Goal: Information Seeking & Learning: Learn about a topic

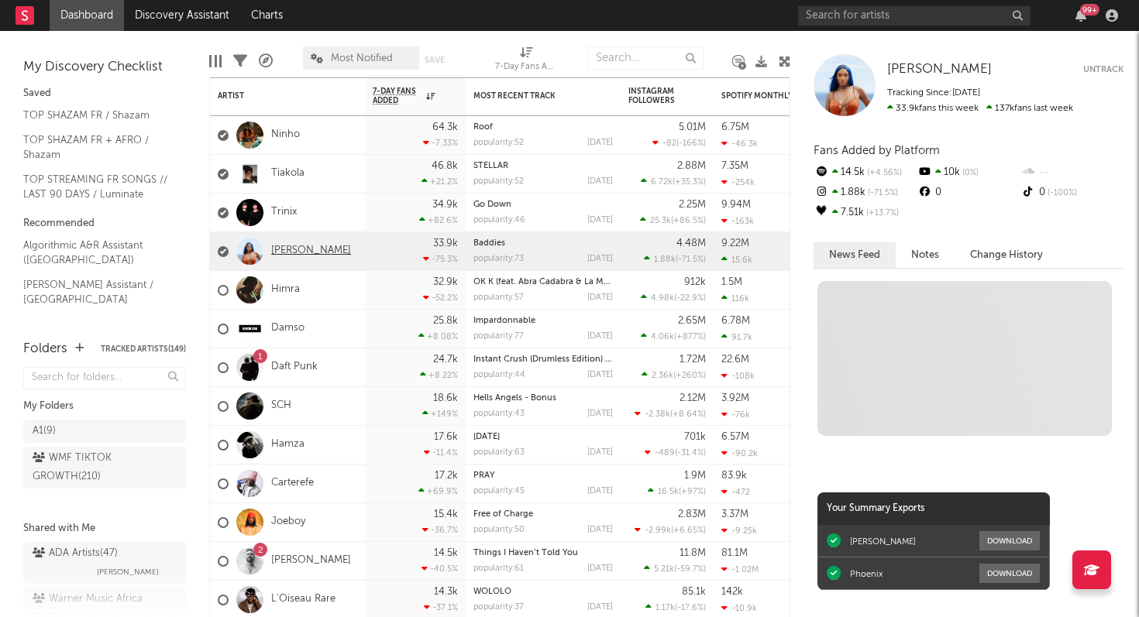
click at [320, 253] on link "[PERSON_NAME]" at bounding box center [311, 251] width 80 height 13
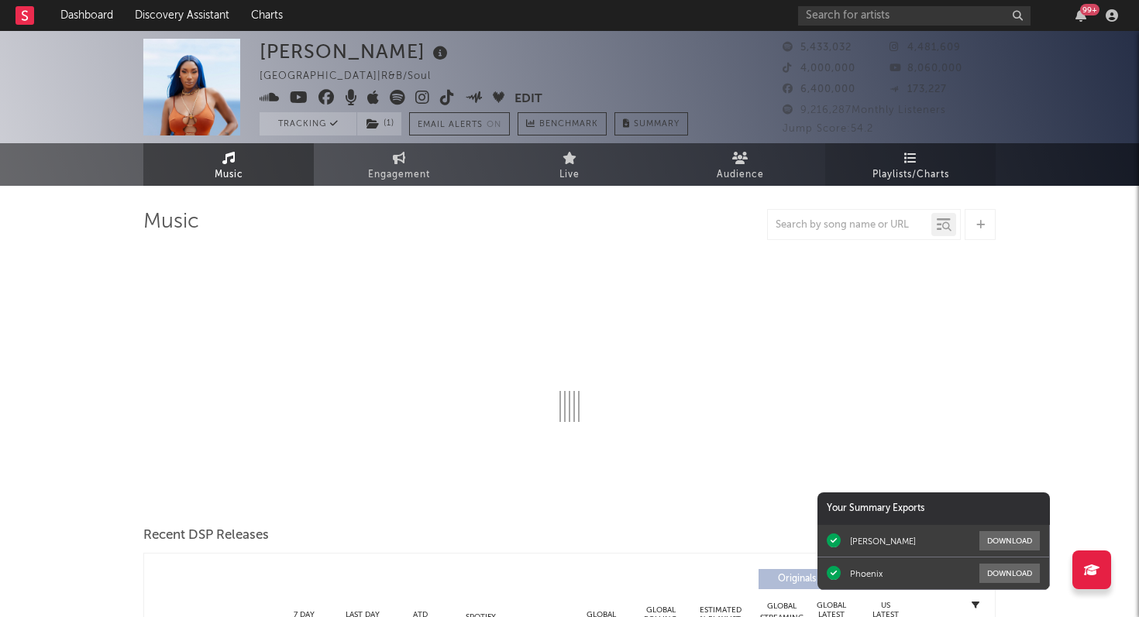
click at [909, 158] on icon at bounding box center [910, 158] width 13 height 12
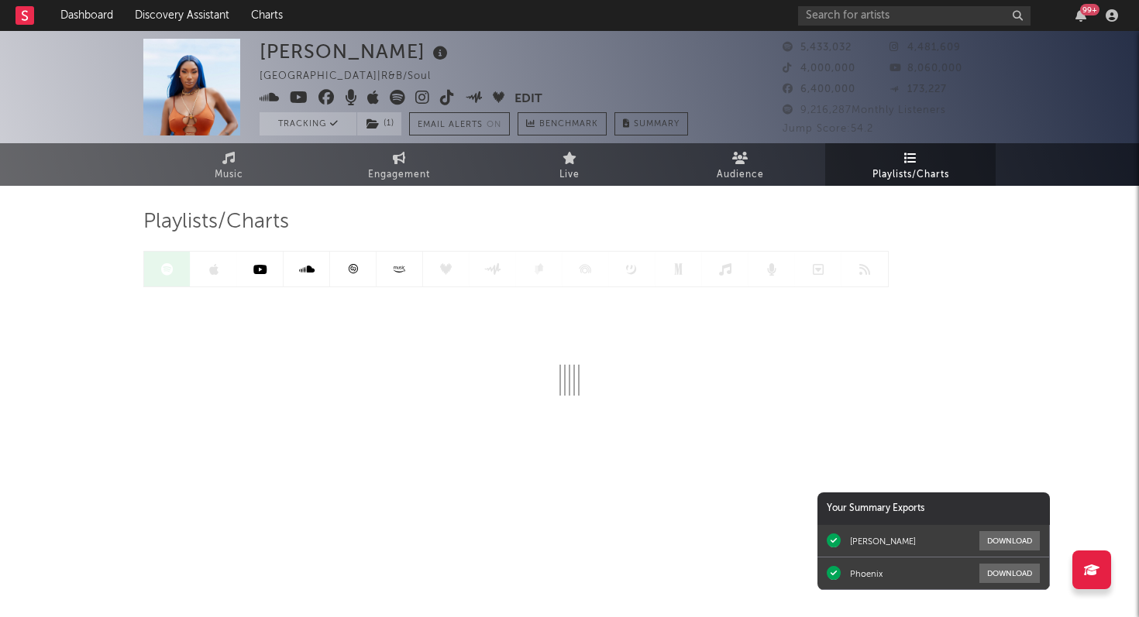
click at [349, 269] on icon at bounding box center [353, 269] width 12 height 12
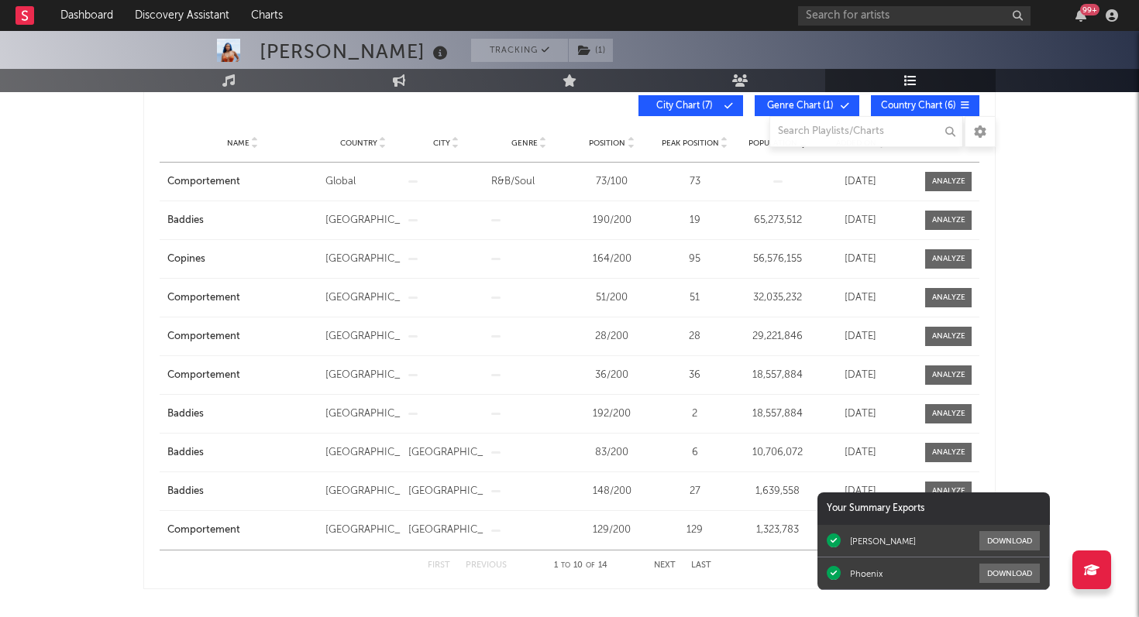
scroll to position [263, 0]
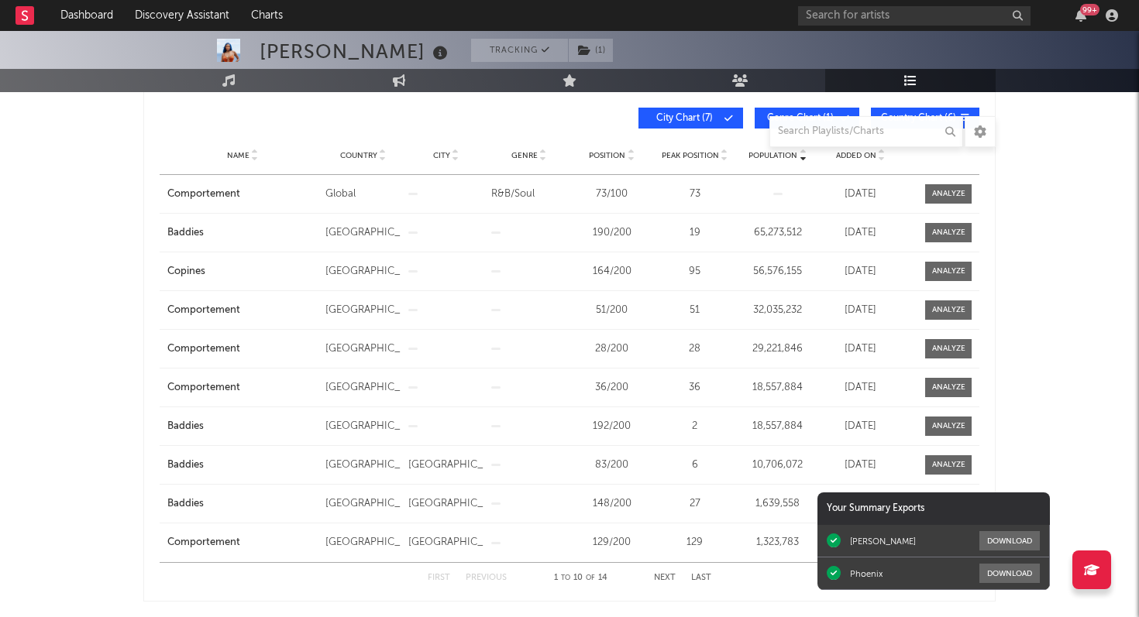
click at [856, 154] on span "Added On" at bounding box center [856, 155] width 40 height 9
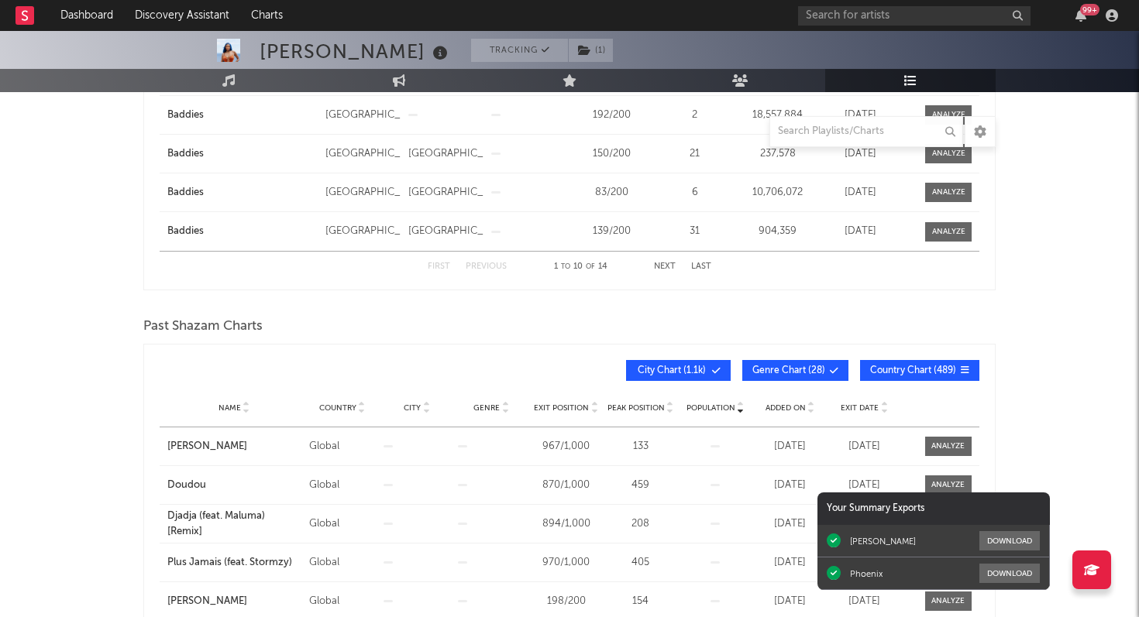
scroll to position [904, 0]
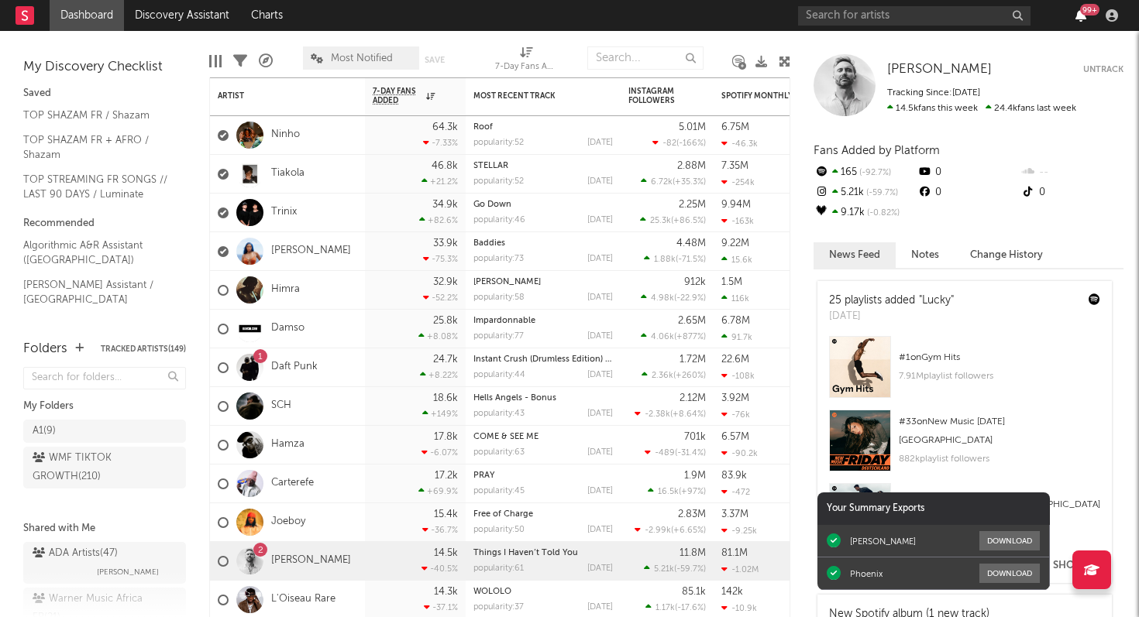
click at [1079, 17] on icon "button" at bounding box center [1080, 15] width 11 height 12
